Goal: Task Accomplishment & Management: Manage account settings

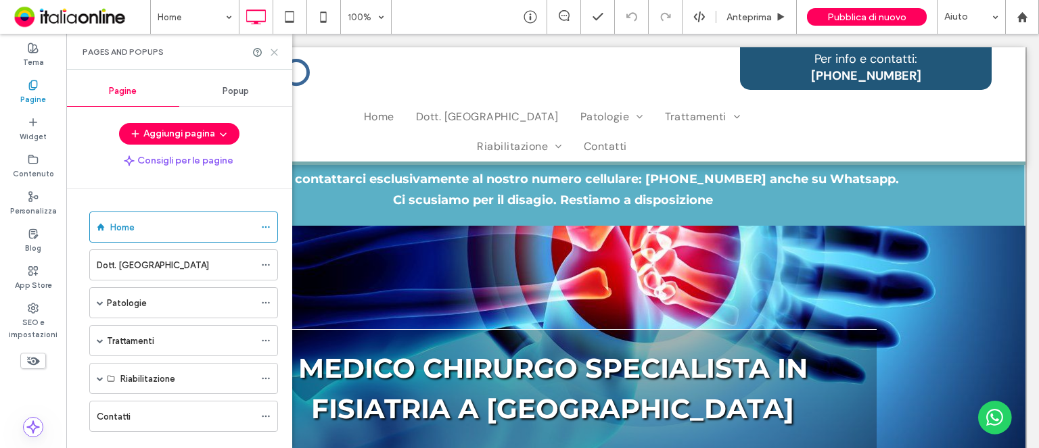
click at [275, 53] on icon at bounding box center [274, 52] width 10 height 10
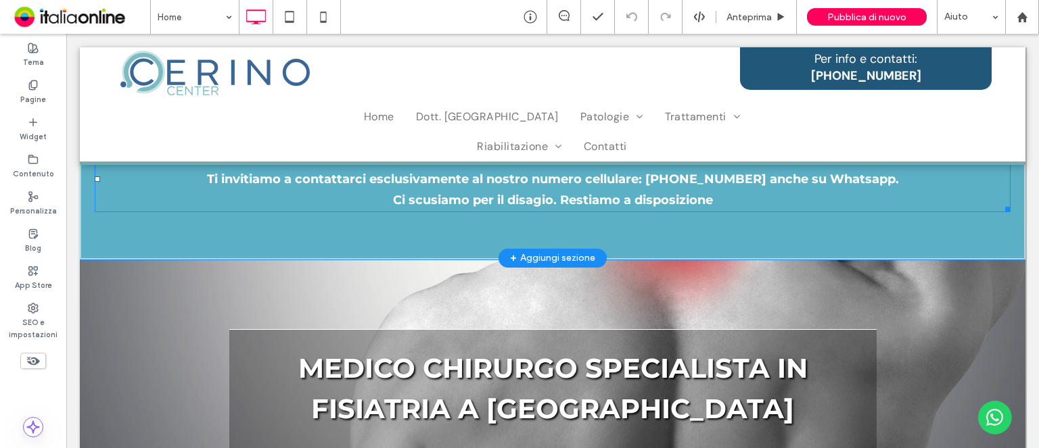
click at [1001, 153] on div at bounding box center [1005, 151] width 9 height 9
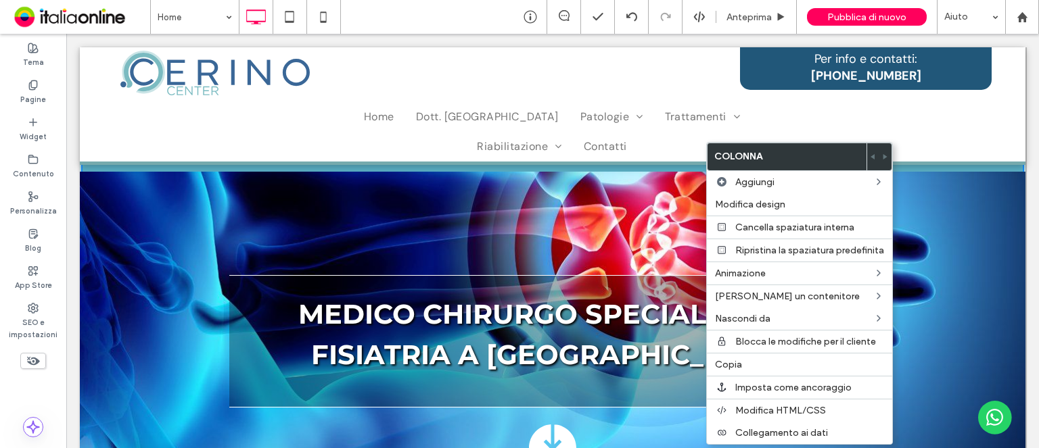
click at [953, 229] on div at bounding box center [553, 361] width 946 height 378
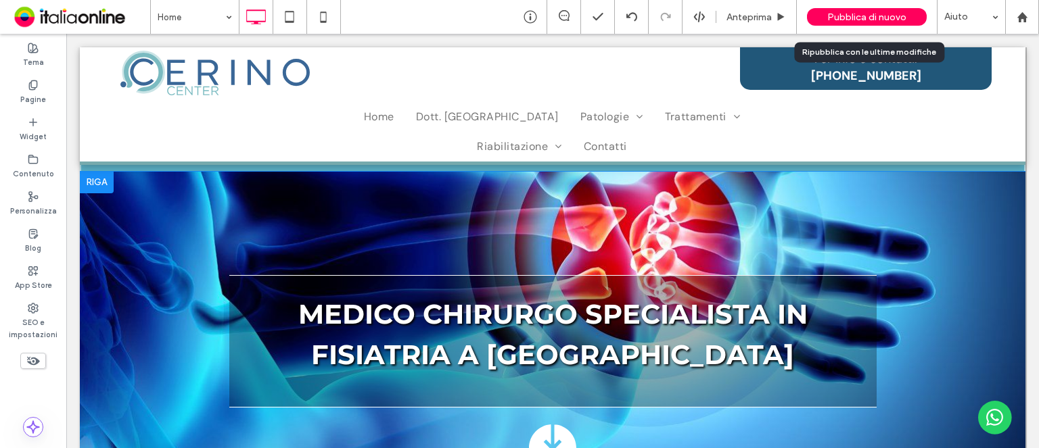
click at [873, 11] on span "Pubblica di nuovo" at bounding box center [866, 16] width 79 height 11
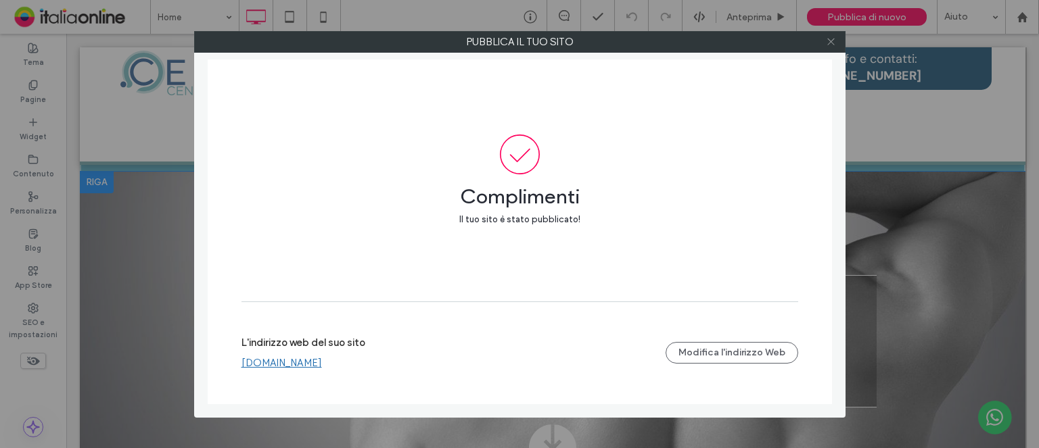
click at [831, 43] on icon at bounding box center [831, 42] width 10 height 10
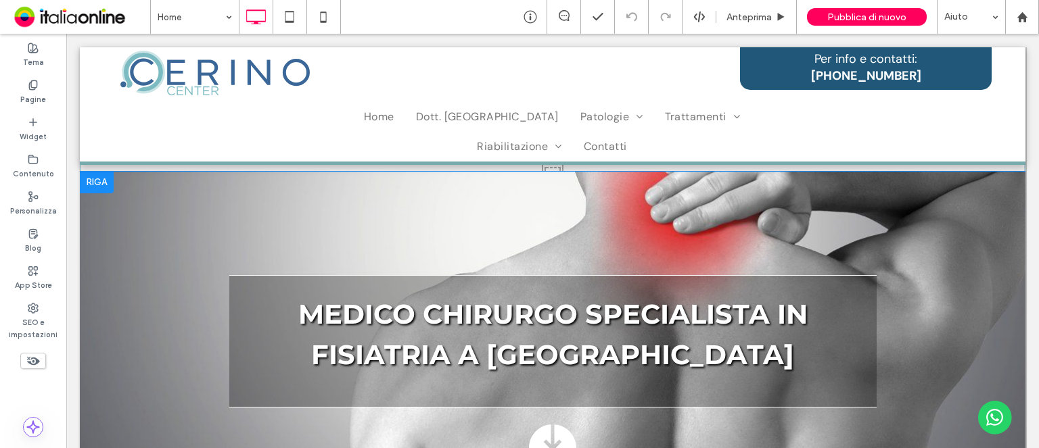
click at [102, 146] on div at bounding box center [98, 148] width 34 height 22
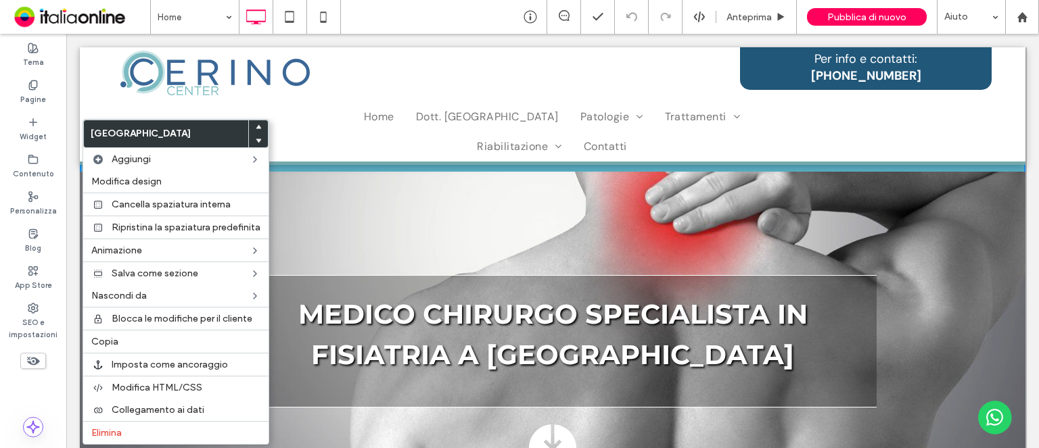
drag, startPoint x: 36, startPoint y: 112, endPoint x: 102, endPoint y: 146, distance: 74.4
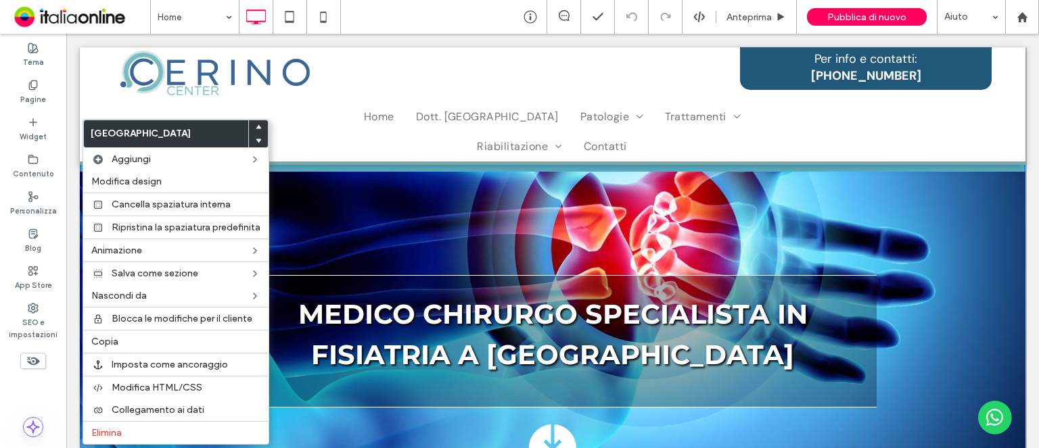
drag, startPoint x: 102, startPoint y: 146, endPoint x: 99, endPoint y: 137, distance: 10.1
click at [99, 137] on label "[GEOGRAPHIC_DATA]" at bounding box center [166, 133] width 164 height 27
click at [116, 433] on span "Elimina" at bounding box center [106, 433] width 30 height 11
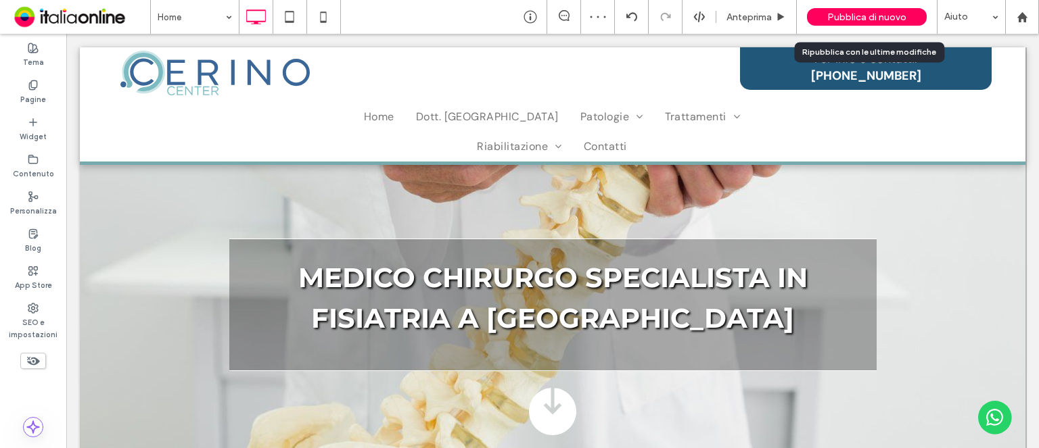
click at [873, 23] on div "Pubblica di nuovo" at bounding box center [867, 17] width 120 height 18
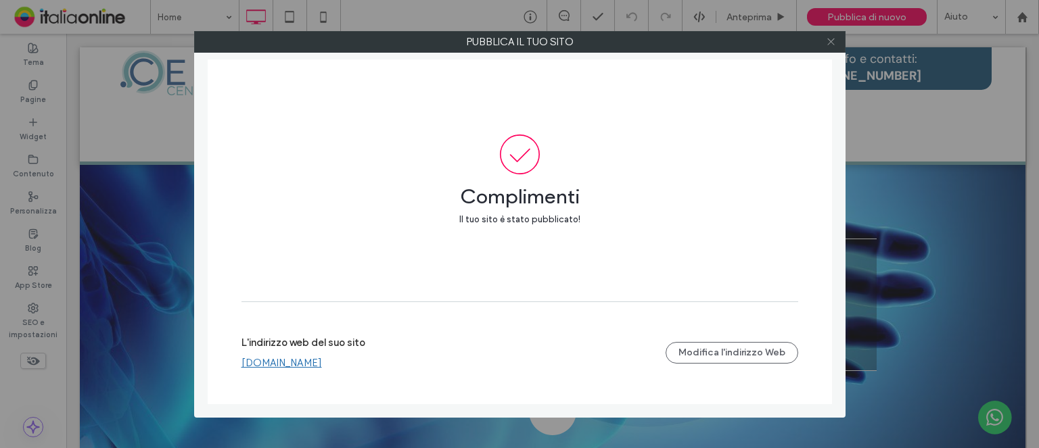
drag, startPoint x: 833, startPoint y: 43, endPoint x: 828, endPoint y: 51, distance: 9.8
click at [833, 43] on icon at bounding box center [831, 42] width 10 height 10
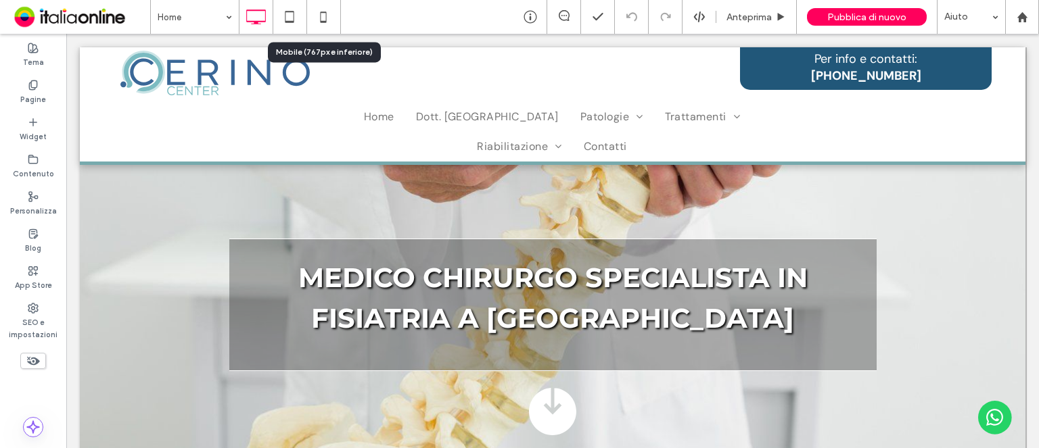
drag, startPoint x: 323, startPoint y: 20, endPoint x: 392, endPoint y: 51, distance: 75.7
click at [323, 20] on icon at bounding box center [323, 16] width 27 height 27
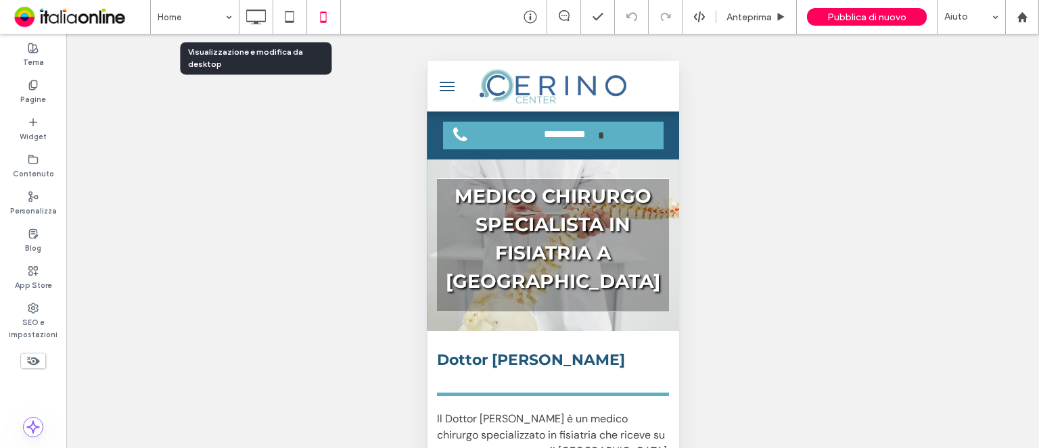
drag, startPoint x: 262, startPoint y: 21, endPoint x: 365, endPoint y: 48, distance: 106.3
click at [262, 21] on use at bounding box center [256, 16] width 20 height 15
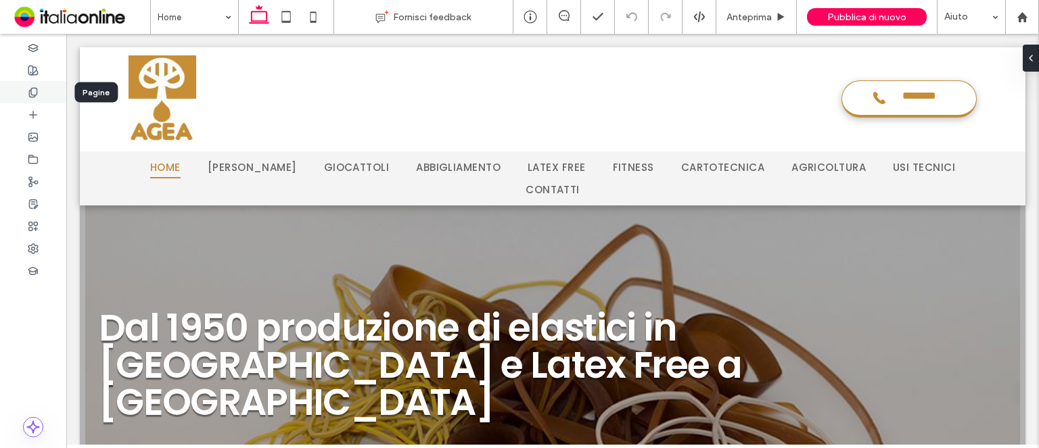
click at [36, 91] on icon at bounding box center [33, 92] width 11 height 11
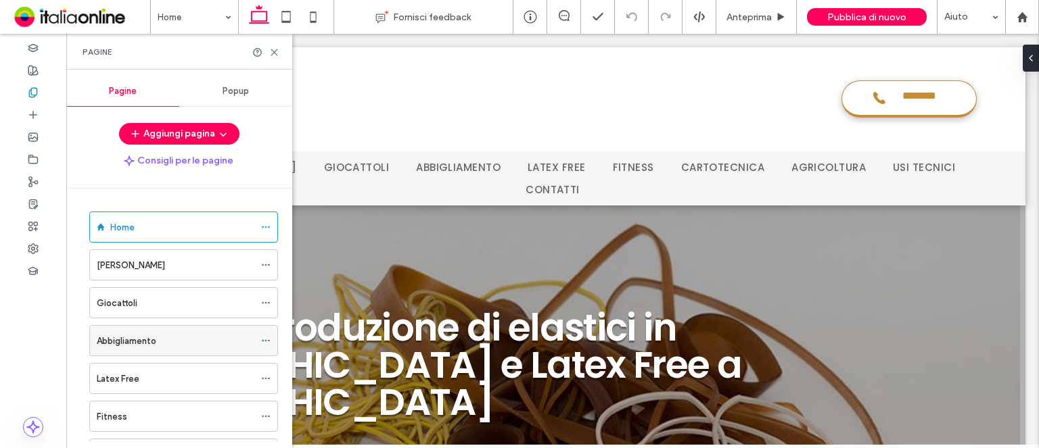
click at [133, 344] on label "Abbigliamento" at bounding box center [127, 341] width 60 height 24
click at [274, 50] on icon at bounding box center [274, 52] width 10 height 10
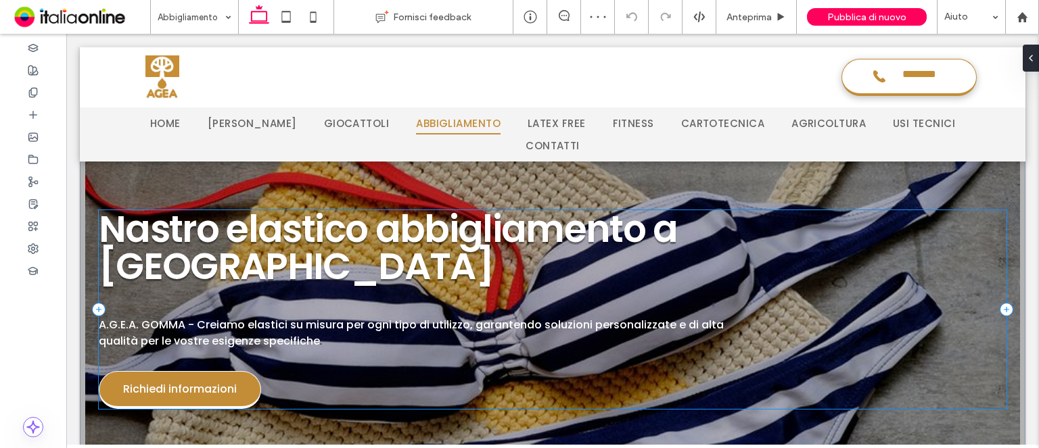
scroll to position [32, 0]
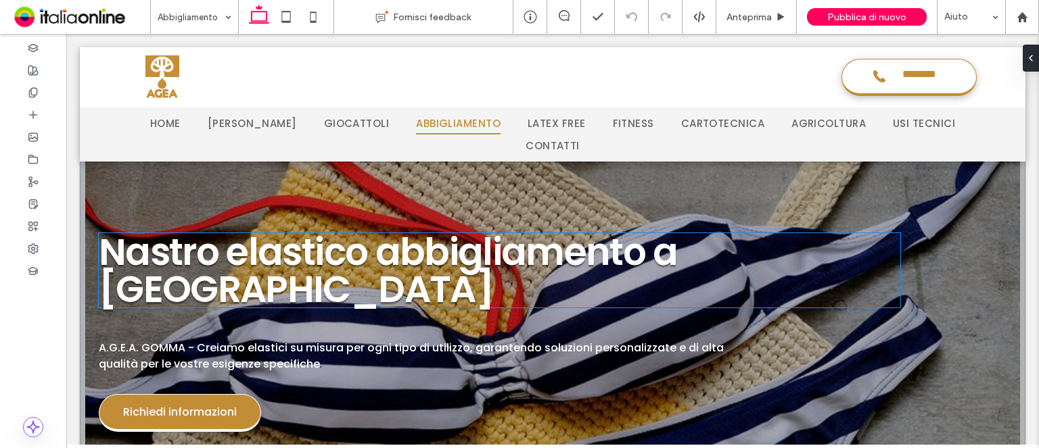
click at [804, 244] on h1 "Nastro elastico abbigliamento a Monza" at bounding box center [500, 270] width 802 height 74
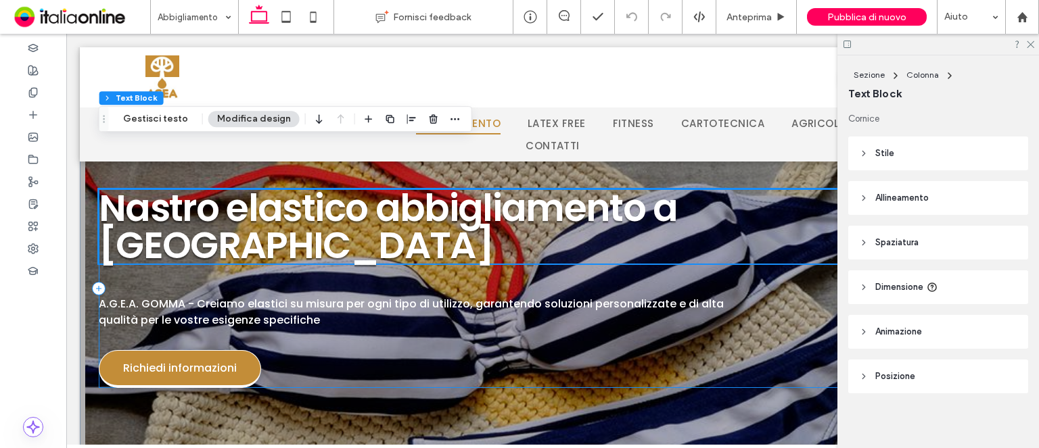
scroll to position [100, 0]
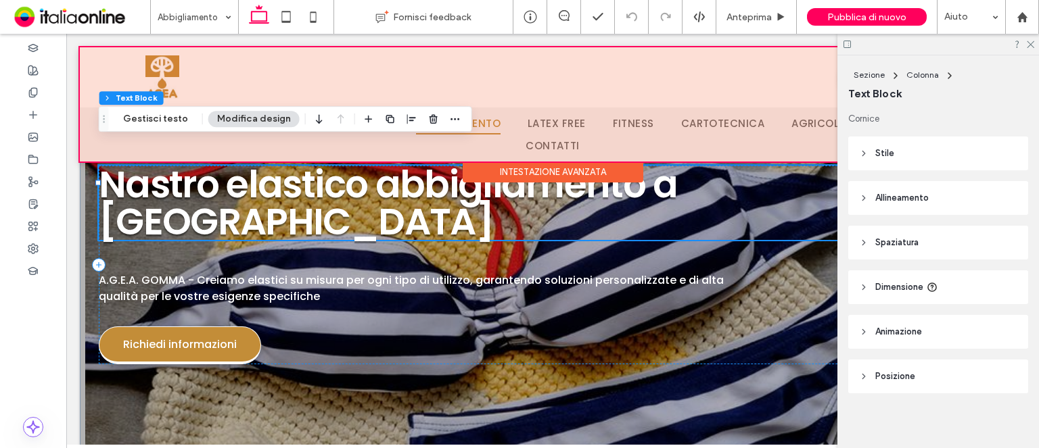
click at [612, 69] on div at bounding box center [553, 104] width 946 height 114
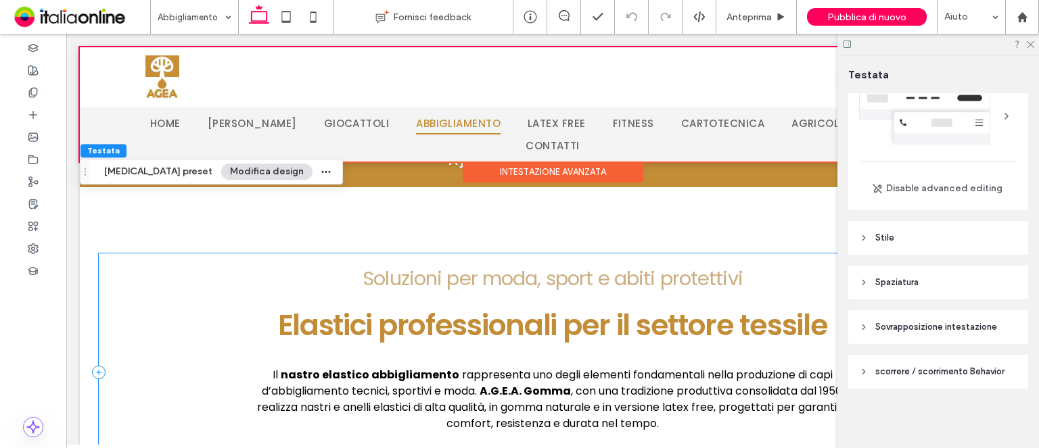
scroll to position [438, 0]
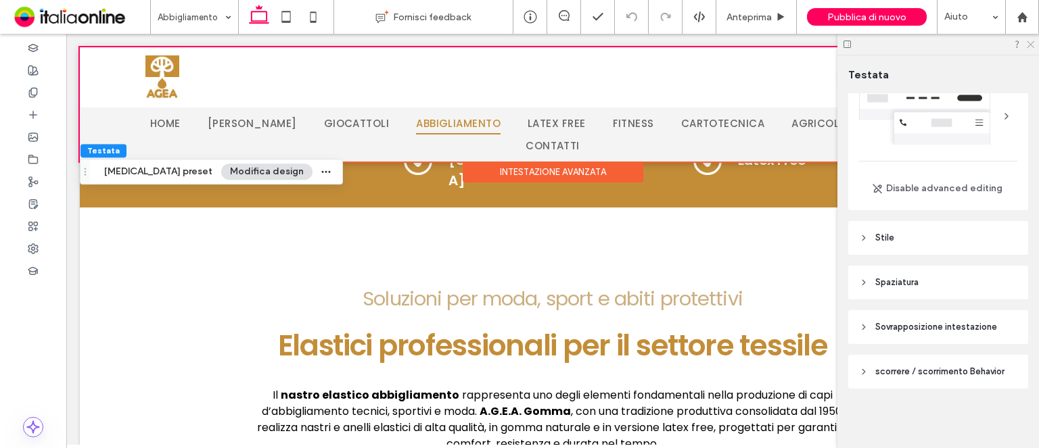
click at [1031, 45] on icon at bounding box center [1030, 43] width 9 height 9
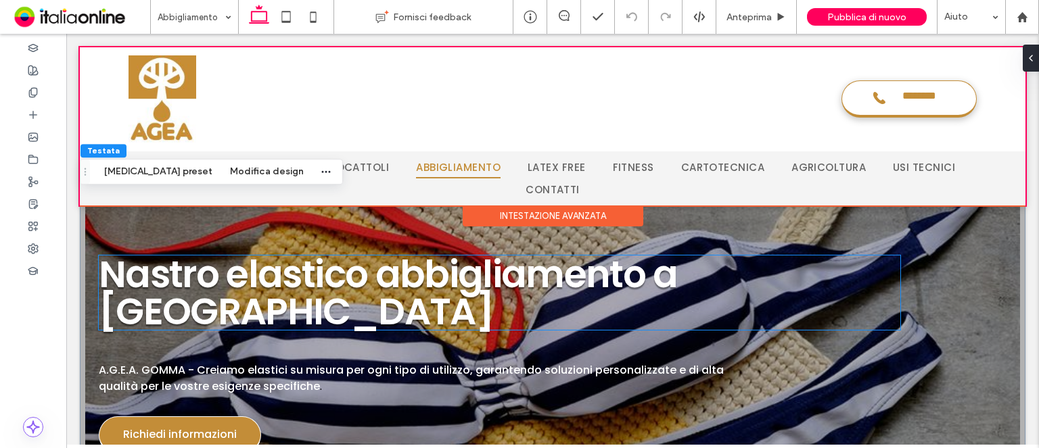
scroll to position [0, 0]
